Goal: Task Accomplishment & Management: Manage account settings

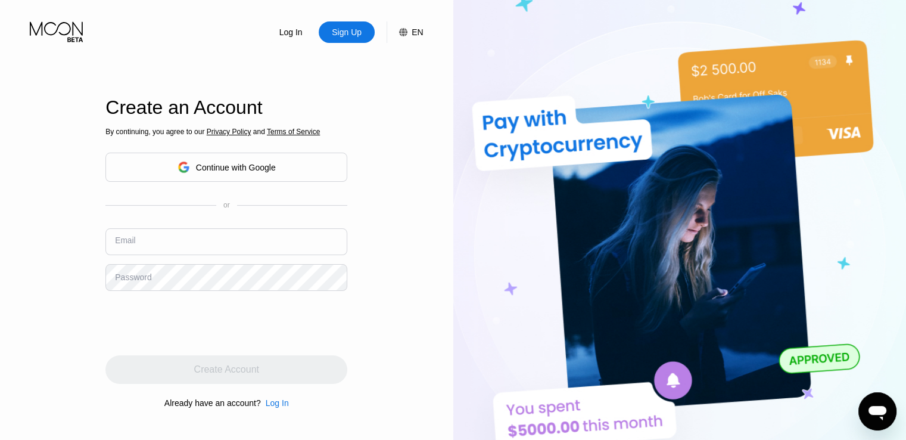
click at [176, 240] on input "text" at bounding box center [226, 241] width 242 height 27
paste input "[EMAIL_ADDRESS][DOMAIN_NAME]"
type input "[EMAIL_ADDRESS][DOMAIN_NAME]"
click at [116, 280] on div "Password" at bounding box center [133, 277] width 36 height 10
click at [286, 32] on div "Log In" at bounding box center [291, 32] width 26 height 12
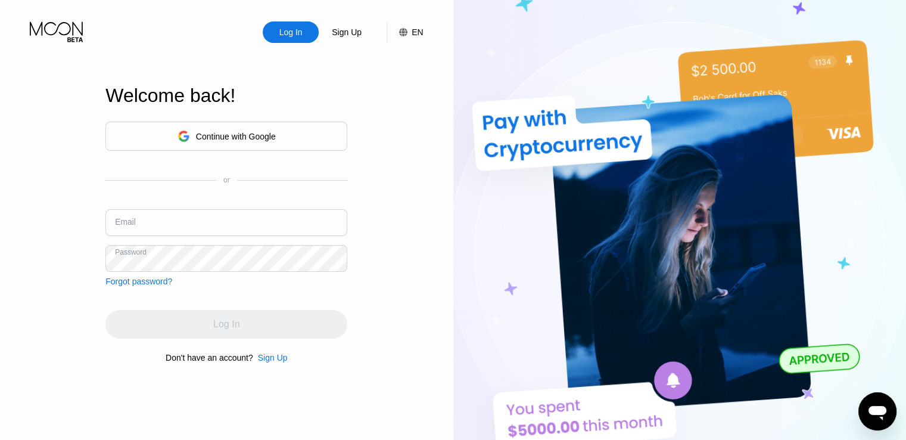
click at [155, 213] on input "text" at bounding box center [226, 222] width 242 height 27
paste input "[EMAIL_ADDRESS][DOMAIN_NAME]"
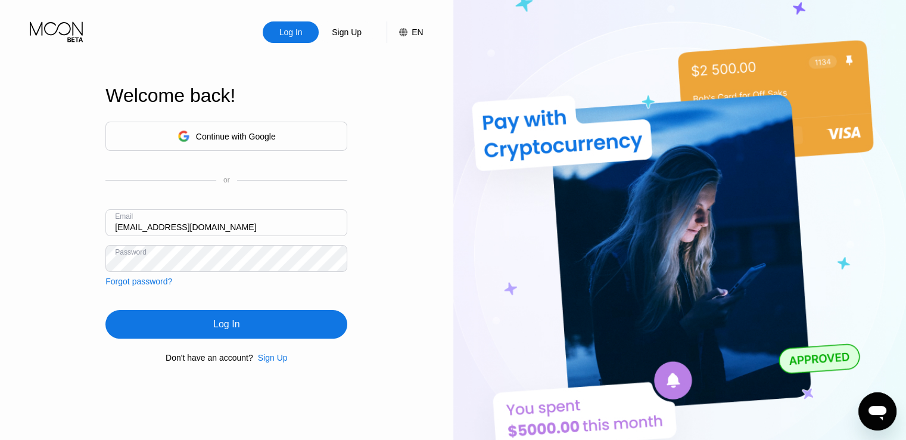
type input "[EMAIL_ADDRESS][DOMAIN_NAME]"
click at [224, 330] on div "Log In" at bounding box center [226, 324] width 26 height 12
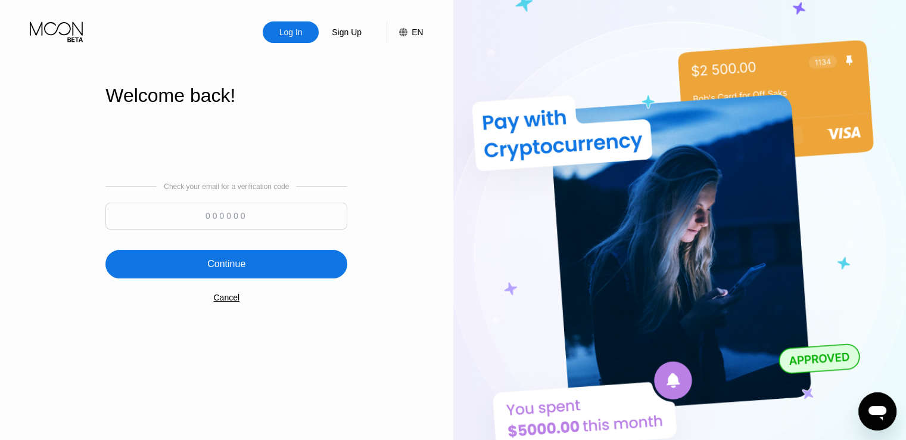
click at [240, 226] on input at bounding box center [226, 216] width 242 height 27
paste input "413473"
type input "413473"
click at [253, 260] on div "Continue" at bounding box center [226, 264] width 242 height 29
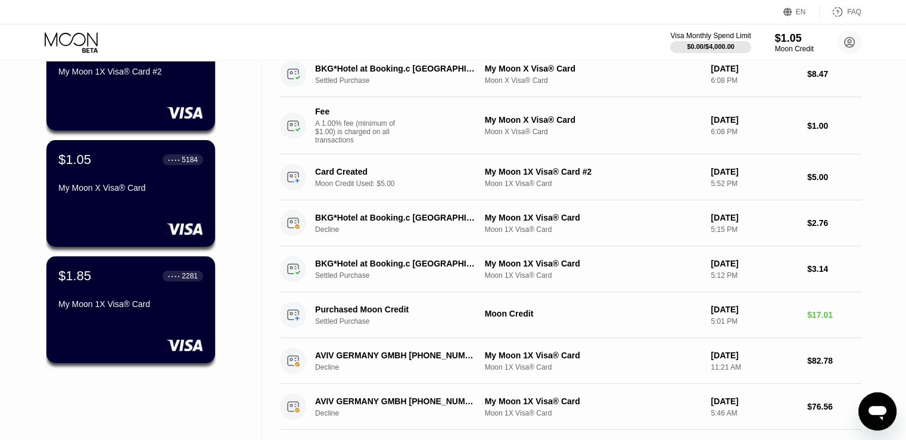
scroll to position [139, 0]
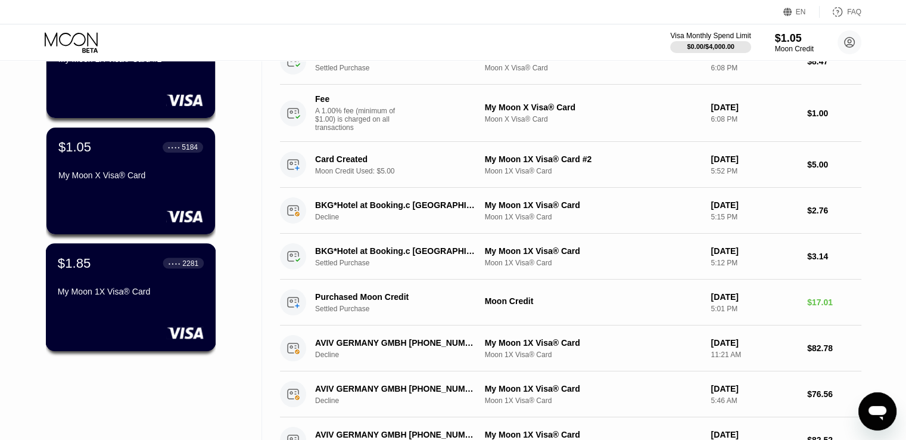
click at [142, 281] on div "$1.85 ● ● ● ● 2281 My Moon 1X Visa® Card" at bounding box center [131, 278] width 146 height 46
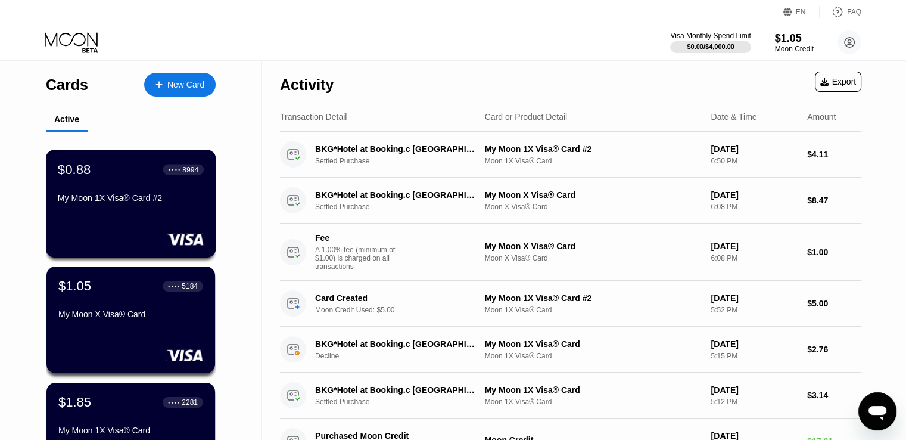
click at [122, 247] on div "$0.88 ● ● ● ● 8994 My Moon 1X Visa® Card #2" at bounding box center [131, 204] width 170 height 108
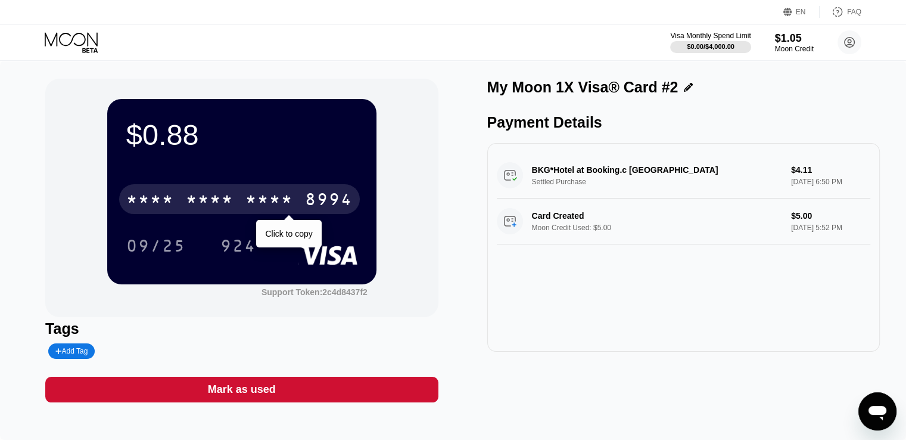
click at [217, 204] on div "* * * *" at bounding box center [210, 200] width 48 height 19
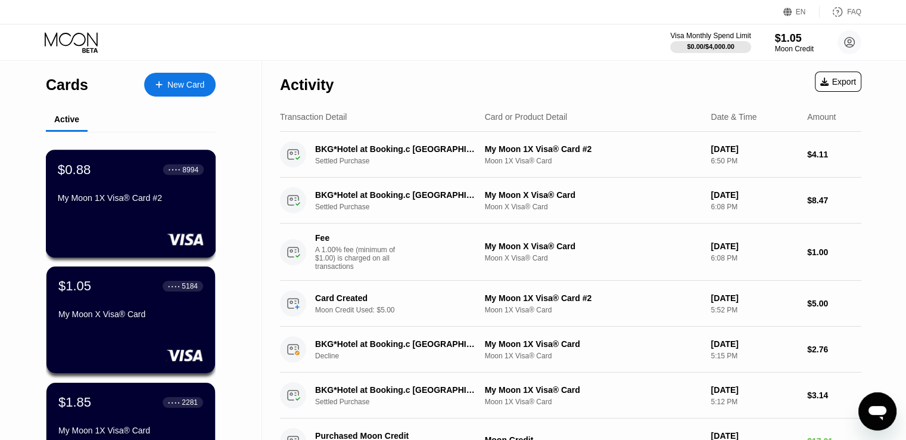
click at [131, 198] on div "My Moon 1X Visa® Card #2" at bounding box center [131, 198] width 146 height 10
click at [136, 285] on div "$1.05 ● ● ● ● 5184" at bounding box center [131, 285] width 146 height 15
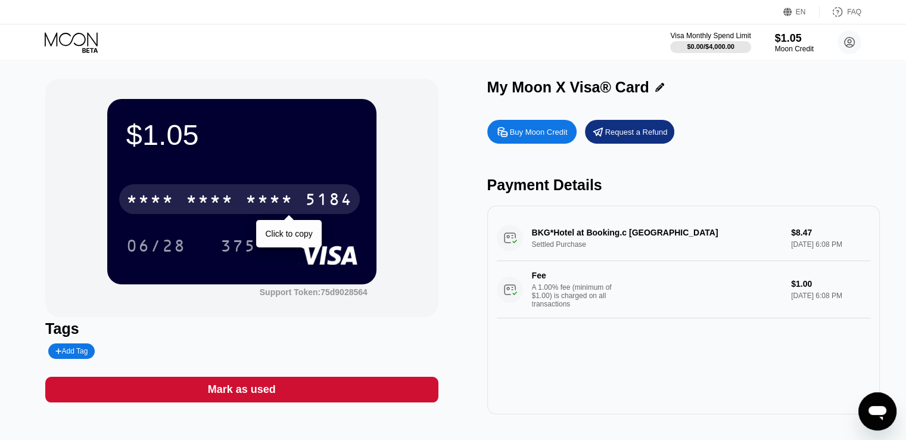
click at [325, 206] on div "5184" at bounding box center [329, 200] width 48 height 19
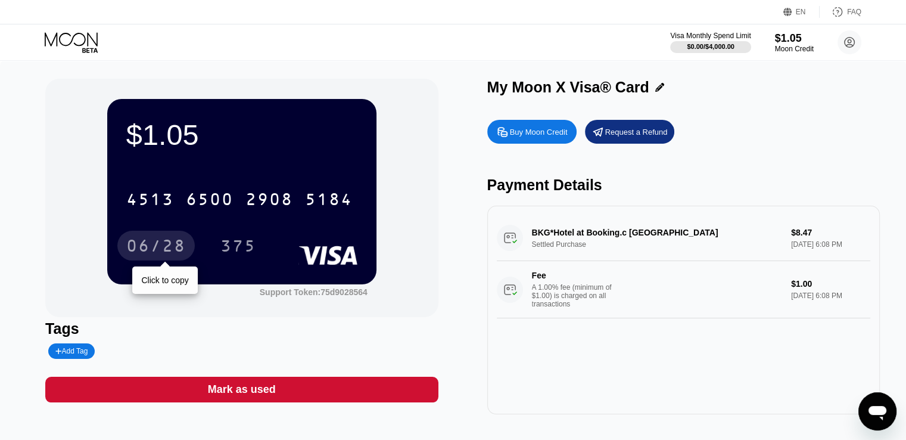
click at [166, 246] on div "06/28" at bounding box center [156, 247] width 60 height 19
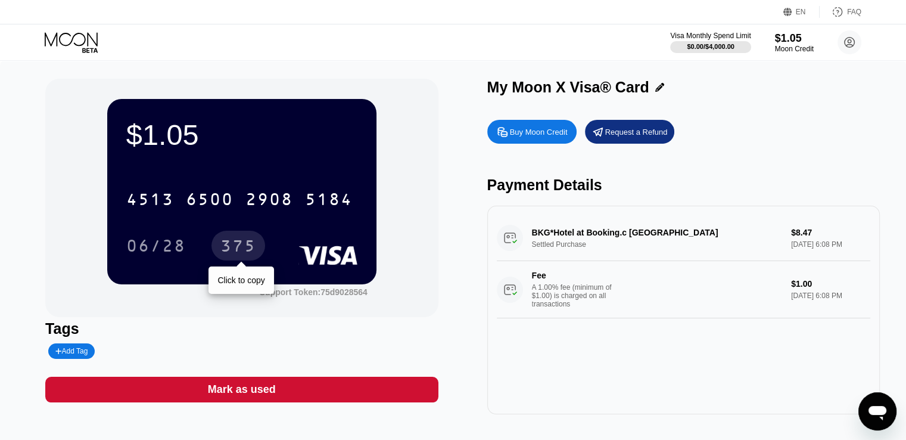
click at [232, 244] on div "375" at bounding box center [239, 247] width 36 height 19
